Goal: Navigation & Orientation: Find specific page/section

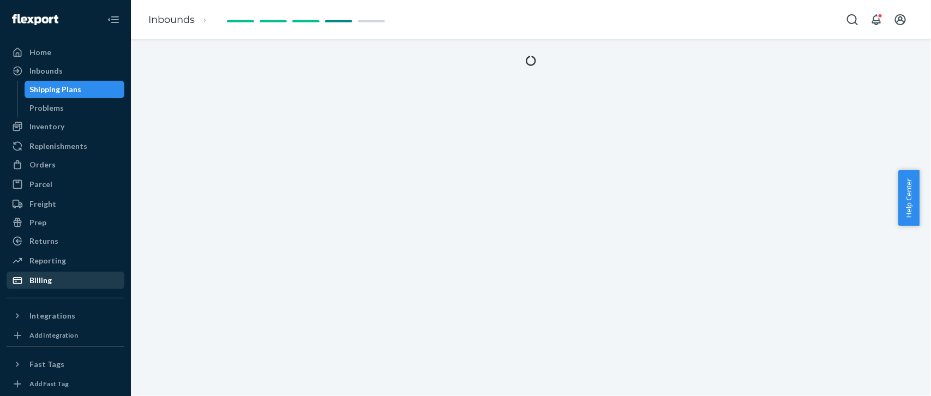
click at [49, 280] on div "Billing" at bounding box center [40, 280] width 22 height 11
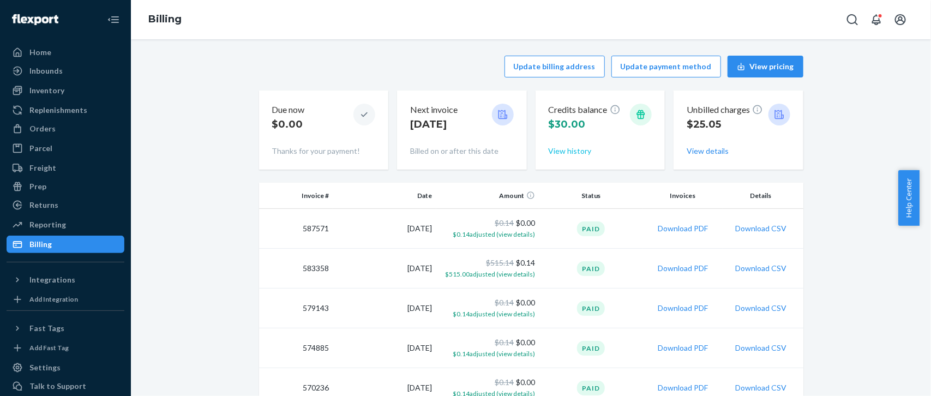
click at [573, 150] on button "View history" at bounding box center [570, 151] width 43 height 11
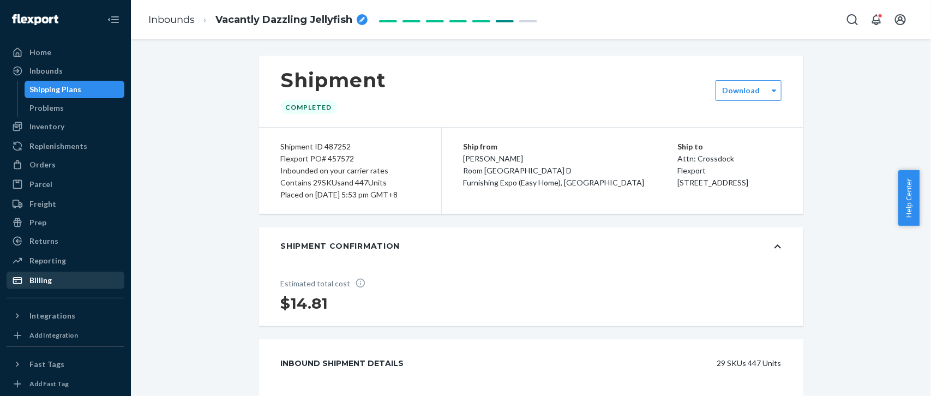
click at [47, 281] on div "Billing" at bounding box center [40, 280] width 22 height 11
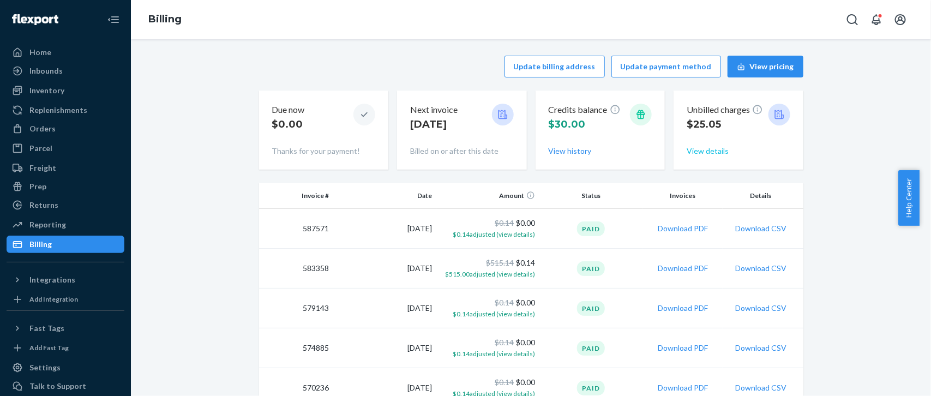
click at [704, 152] on button "View details" at bounding box center [708, 151] width 42 height 11
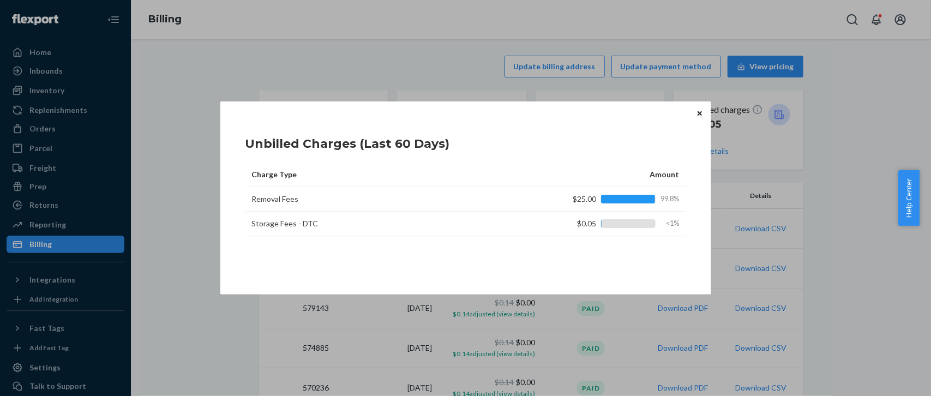
click at [698, 113] on icon "Close" at bounding box center [699, 113] width 4 height 4
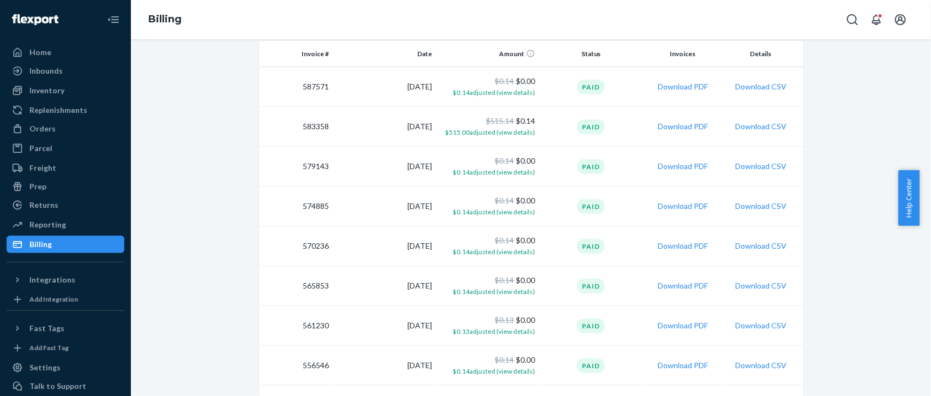
scroll to position [105, 0]
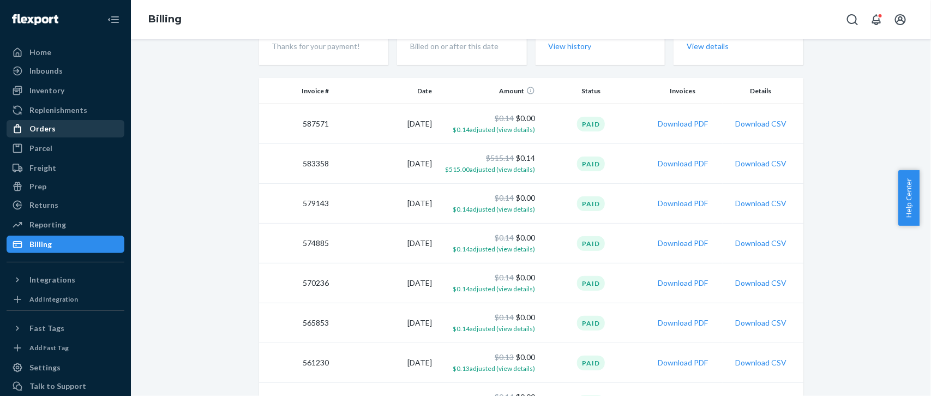
click at [44, 126] on div "Orders" at bounding box center [42, 128] width 26 height 11
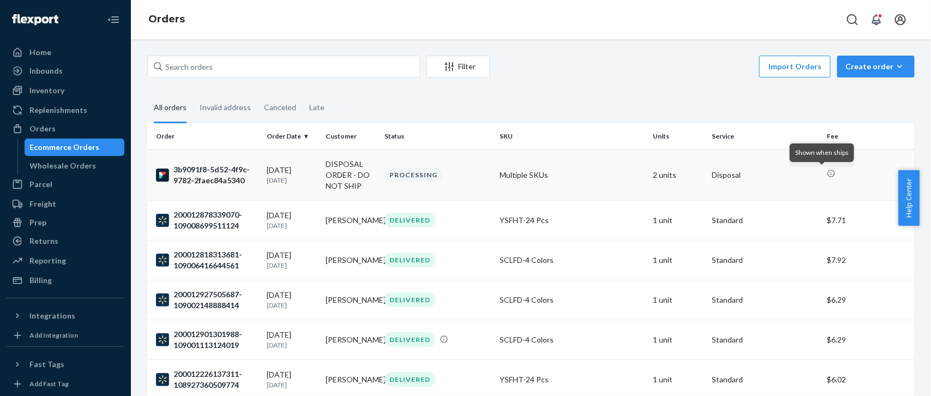
click at [828, 176] on icon at bounding box center [831, 173] width 7 height 7
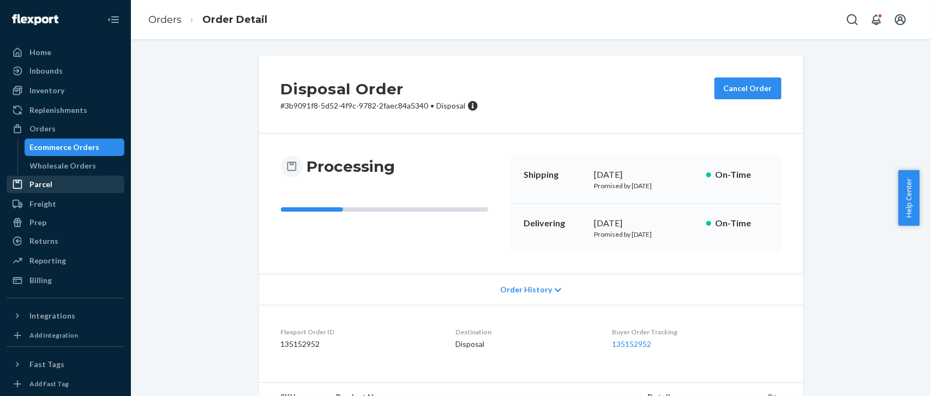
click at [44, 183] on div "Parcel" at bounding box center [40, 184] width 23 height 11
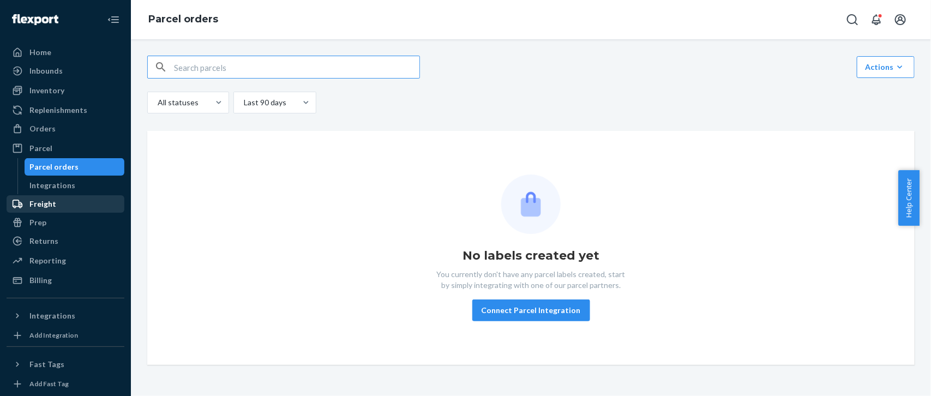
click at [47, 201] on div "Freight" at bounding box center [42, 203] width 27 height 11
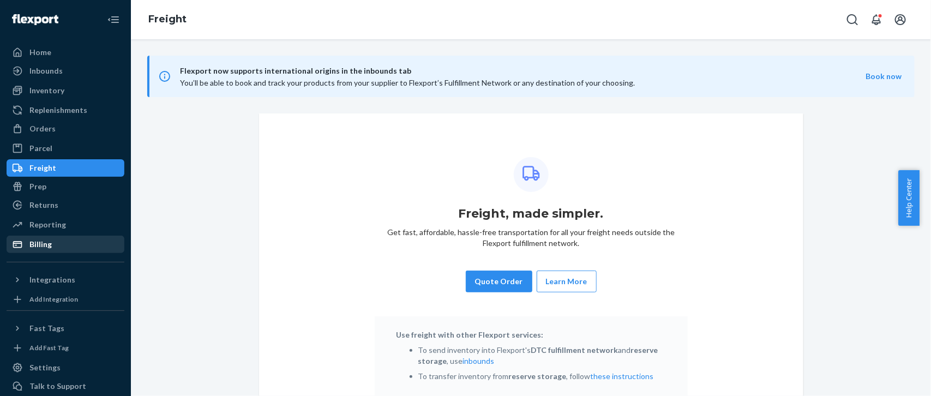
click at [40, 244] on div "Billing" at bounding box center [40, 244] width 22 height 11
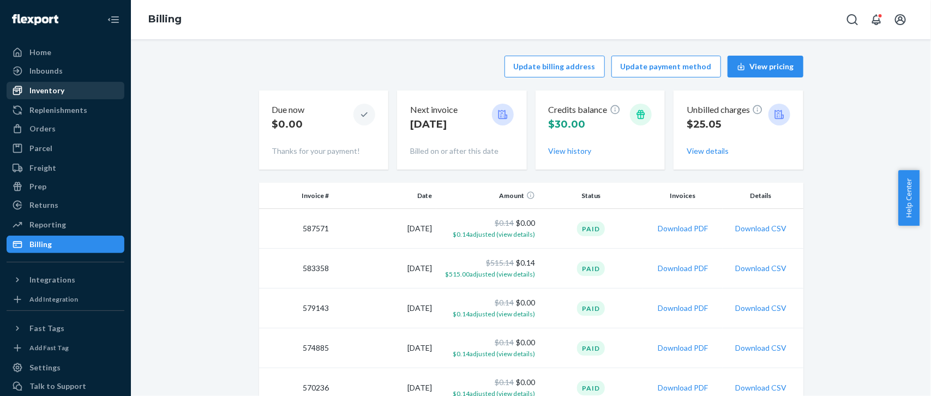
click at [32, 88] on div "Inventory" at bounding box center [46, 90] width 35 height 11
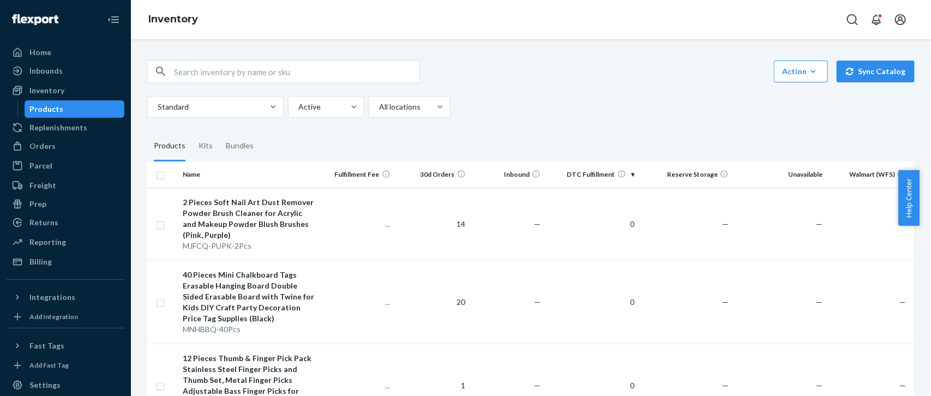
click at [594, 174] on th "DTC Fulfillment" at bounding box center [592, 174] width 94 height 26
